Goal: Browse casually: Explore the website without a specific task or goal

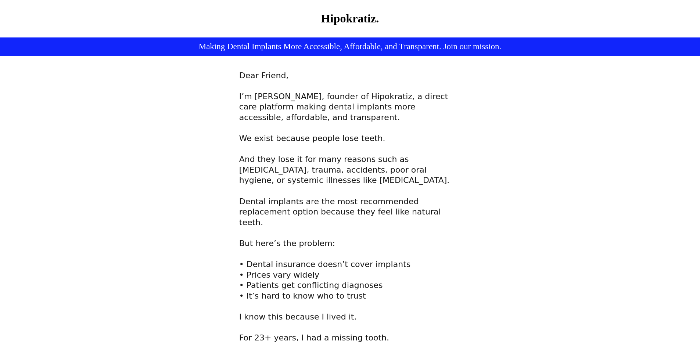
click at [253, 120] on span "I’m [PERSON_NAME], founder of Hipokratiz, a direct care platform making dental …" at bounding box center [343, 117] width 209 height 51
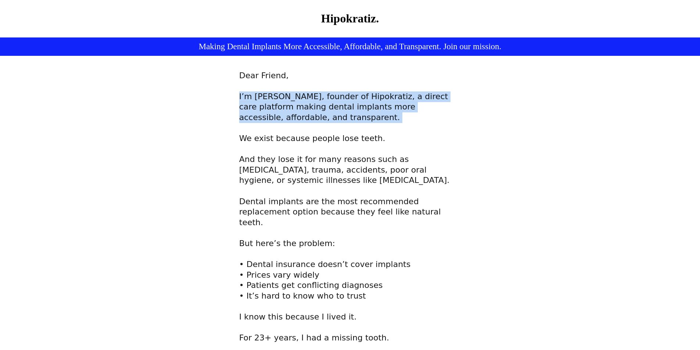
click at [253, 120] on span "I’m [PERSON_NAME], founder of Hipokratiz, a direct care platform making dental …" at bounding box center [343, 117] width 209 height 51
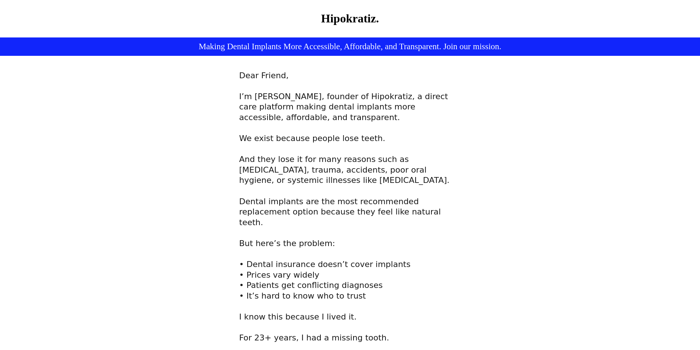
click at [243, 143] on span "I’m [PERSON_NAME], founder of Hipokratiz, a direct care platform making dental …" at bounding box center [343, 117] width 209 height 51
click at [257, 143] on span "I’m [PERSON_NAME], founder of Hipokratiz, a direct care platform making dental …" at bounding box center [343, 117] width 209 height 51
click at [278, 143] on span "I’m [PERSON_NAME], founder of Hipokratiz, a direct care platform making dental …" at bounding box center [343, 117] width 209 height 51
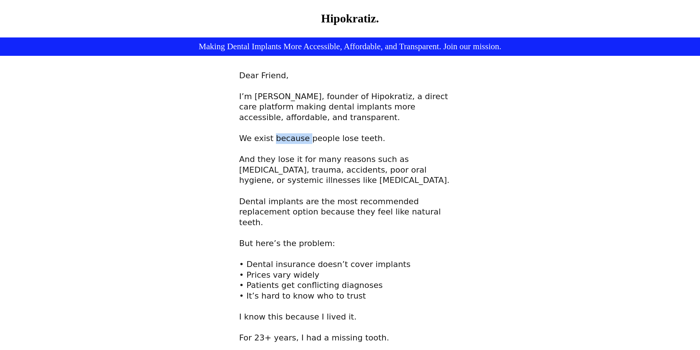
click at [278, 143] on span "I’m [PERSON_NAME], founder of Hipokratiz, a direct care platform making dental …" at bounding box center [343, 117] width 209 height 51
click at [251, 167] on span "And they lose it for many reasons such as [MEDICAL_DATA], trauma, accidents, po…" at bounding box center [345, 270] width 212 height 230
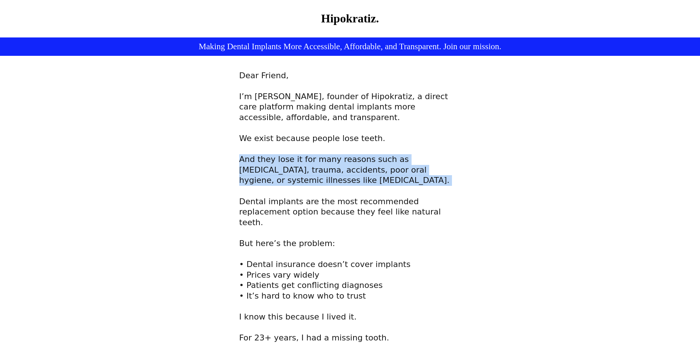
click at [251, 167] on span "And they lose it for many reasons such as [MEDICAL_DATA], trauma, accidents, po…" at bounding box center [345, 270] width 212 height 230
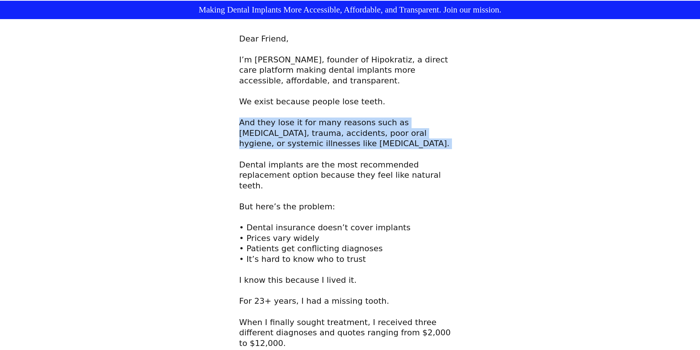
scroll to position [74, 0]
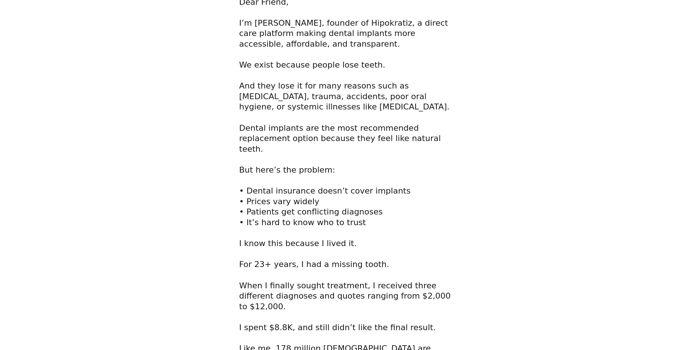
click at [285, 278] on span "And they lose it for many reasons such as [MEDICAL_DATA], trauma, accidents, po…" at bounding box center [345, 196] width 212 height 230
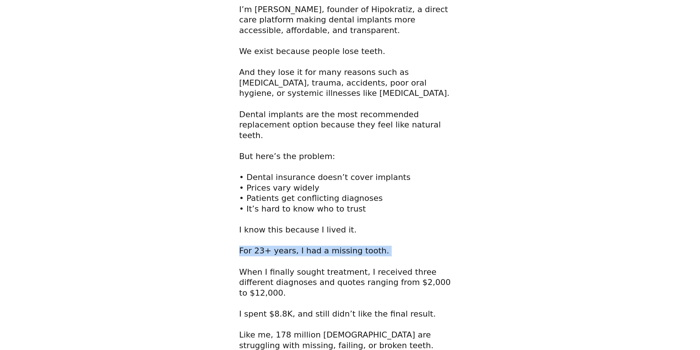
scroll to position [110, 0]
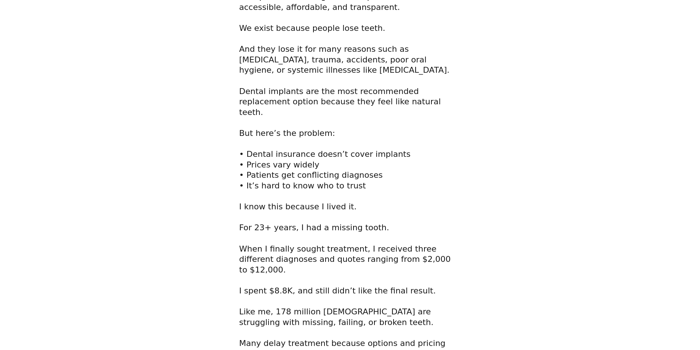
click at [296, 267] on span "And they lose it for many reasons such as [MEDICAL_DATA], trauma, accidents, po…" at bounding box center [345, 159] width 212 height 230
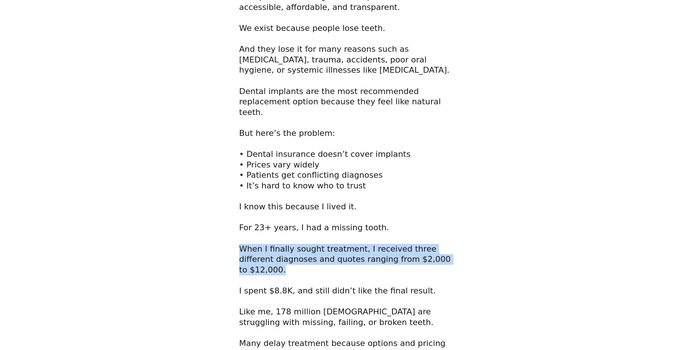
click at [296, 267] on span "And they lose it for many reasons such as [MEDICAL_DATA], trauma, accidents, po…" at bounding box center [345, 159] width 212 height 230
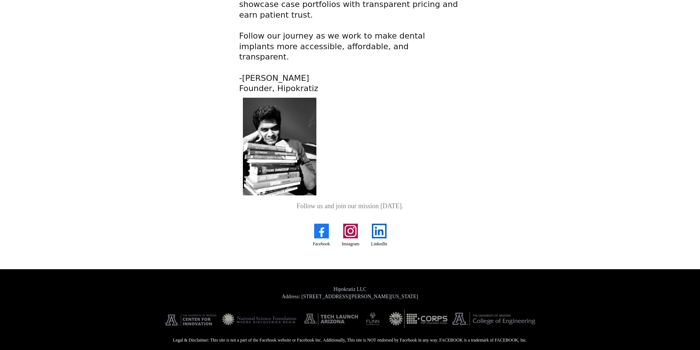
scroll to position [575, 0]
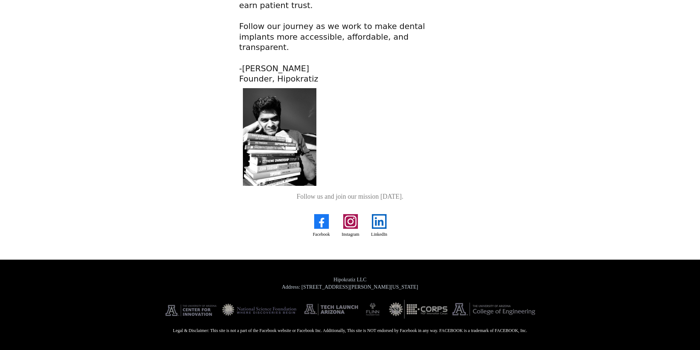
click at [307, 287] on span "Address: [STREET_ADDRESS][PERSON_NAME][US_STATE]" at bounding box center [350, 288] width 136 height 6
click at [346, 292] on div at bounding box center [351, 310] width 416 height 38
click at [349, 283] on span "Hipokratiz LLC" at bounding box center [350, 280] width 33 height 6
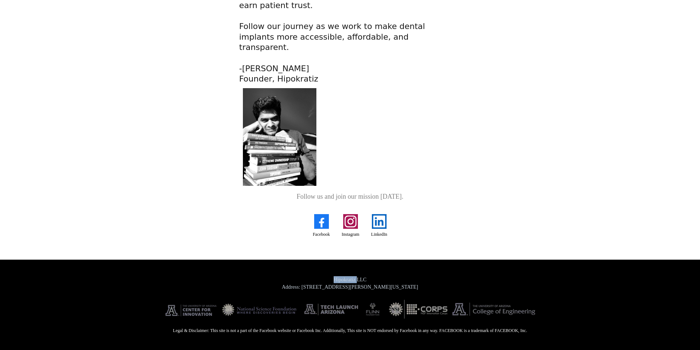
click at [349, 283] on span "Hipokratiz LLC" at bounding box center [350, 280] width 33 height 6
click at [352, 281] on span "Hipokratiz LLC" at bounding box center [350, 280] width 33 height 6
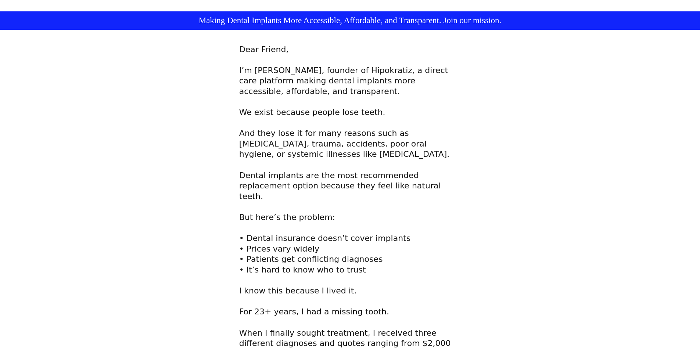
scroll to position [0, 0]
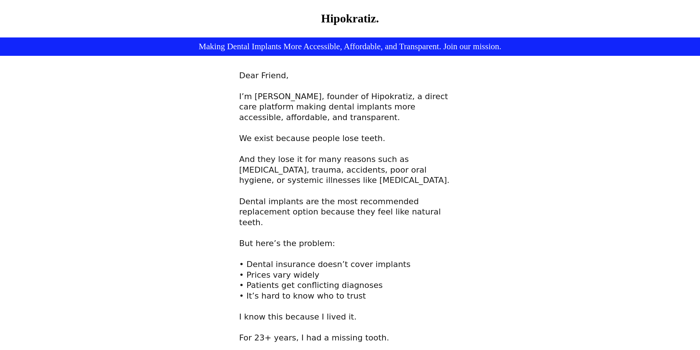
click at [387, 95] on span "I’m [PERSON_NAME], founder of Hipokratiz, a direct care platform making dental …" at bounding box center [343, 117] width 209 height 51
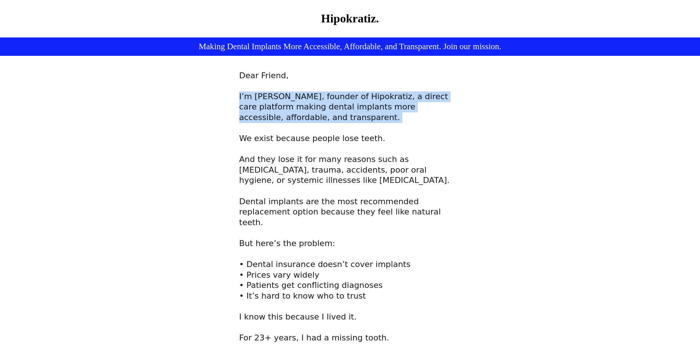
click at [387, 95] on span "I’m [PERSON_NAME], founder of Hipokratiz, a direct care platform making dental …" at bounding box center [343, 117] width 209 height 51
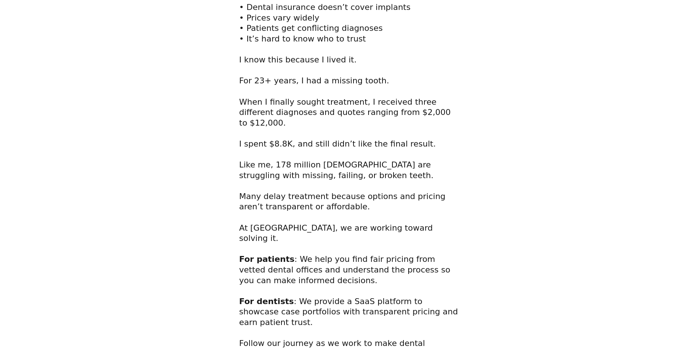
scroll to position [575, 0]
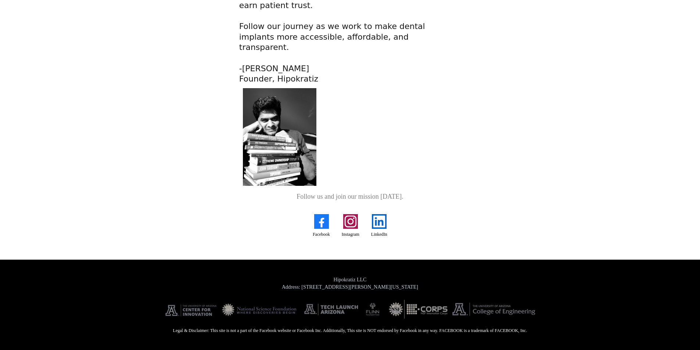
click at [381, 331] on h2 "Legal & Disclaimer: This site is not a part of the Facebook website or Facebook…" at bounding box center [351, 331] width 416 height 6
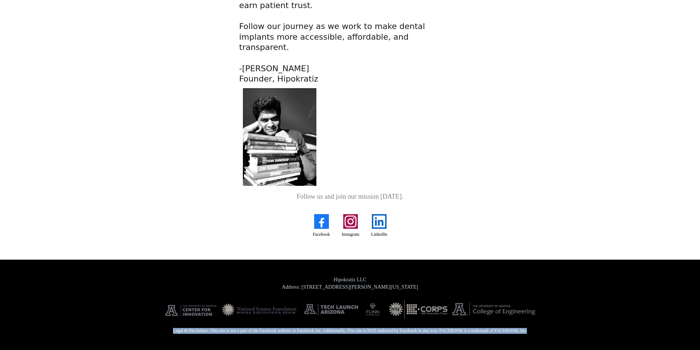
click at [381, 331] on h2 "Legal & Disclaimer: This site is not a part of the Facebook website or Facebook…" at bounding box center [351, 331] width 416 height 6
